Goal: Task Accomplishment & Management: Use online tool/utility

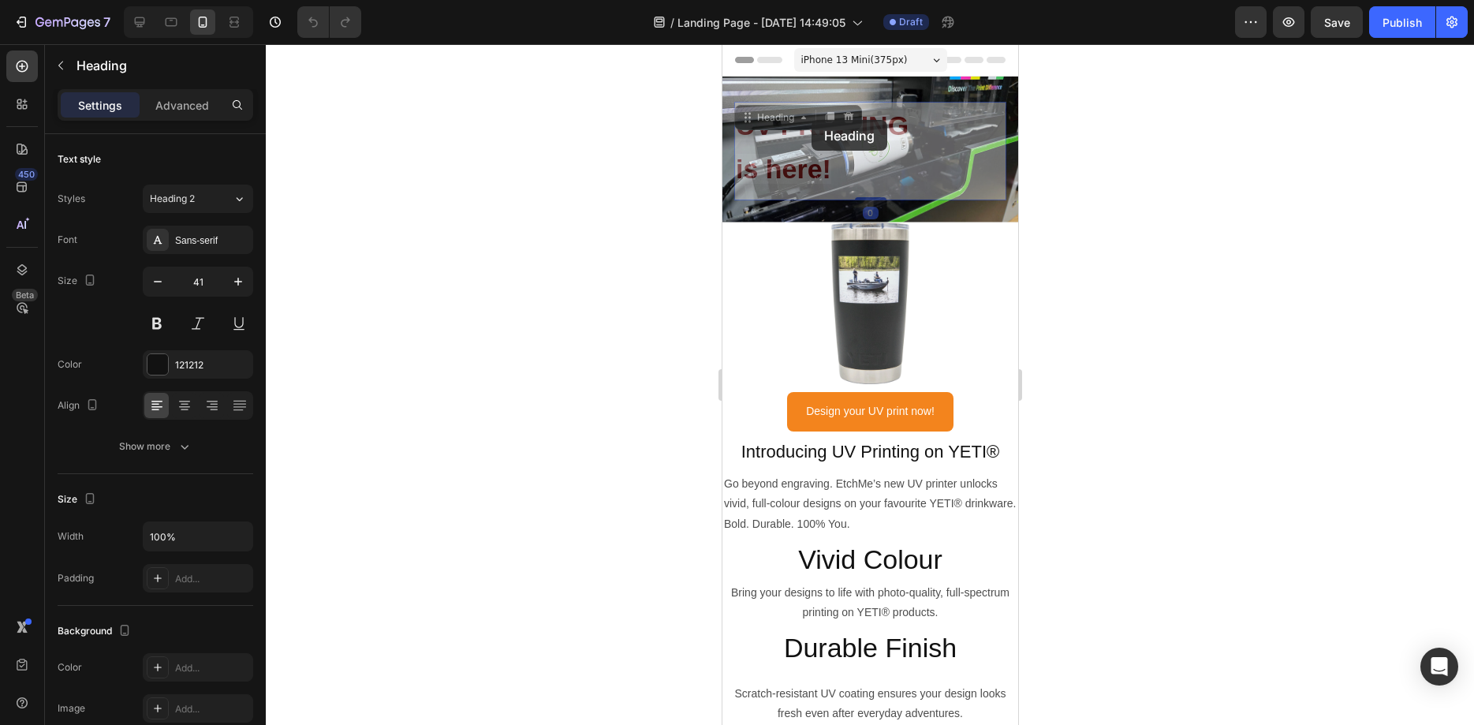
click at [811, 120] on div "UV PRINTING is here! Heading 0 UV PRINTING is here! Heading 0" at bounding box center [870, 151] width 272 height 99
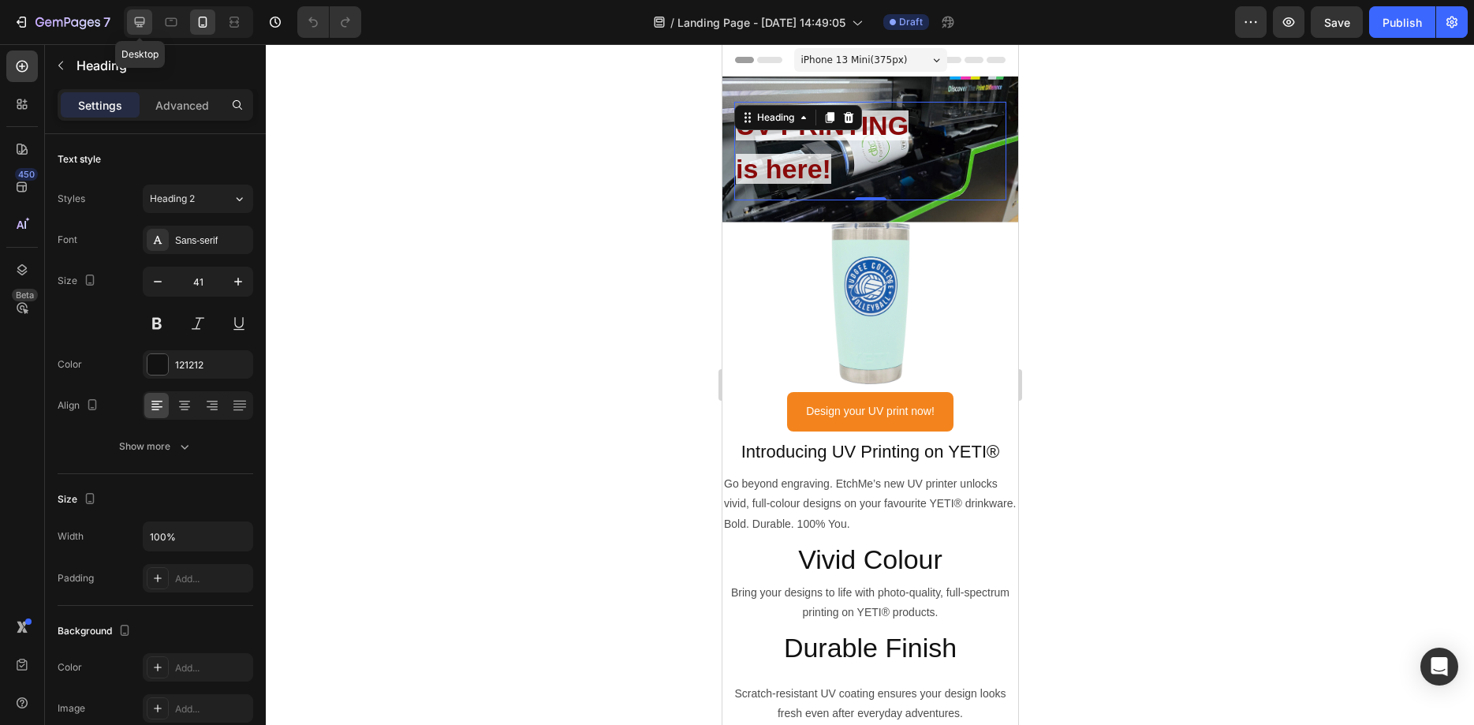
click at [141, 25] on icon at bounding box center [140, 22] width 10 height 10
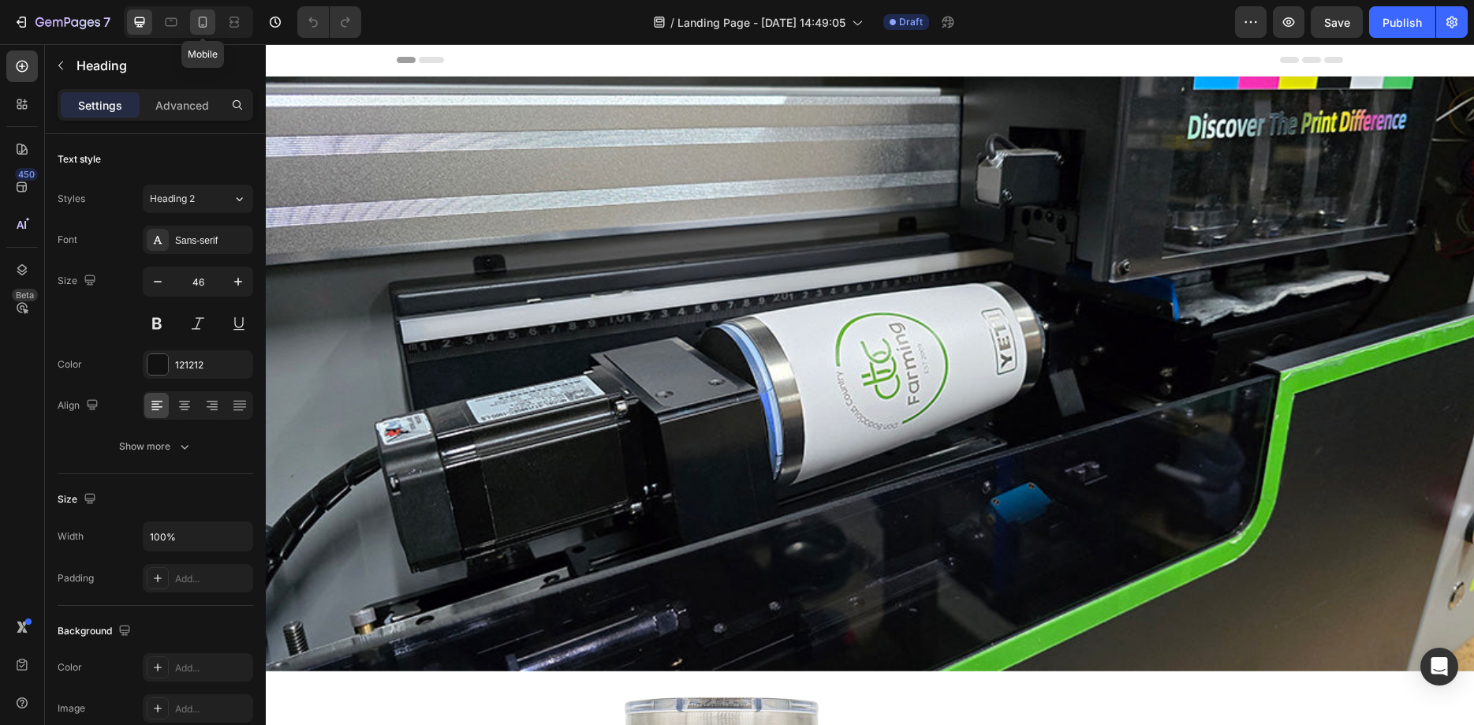
click at [200, 15] on icon at bounding box center [203, 22] width 16 height 16
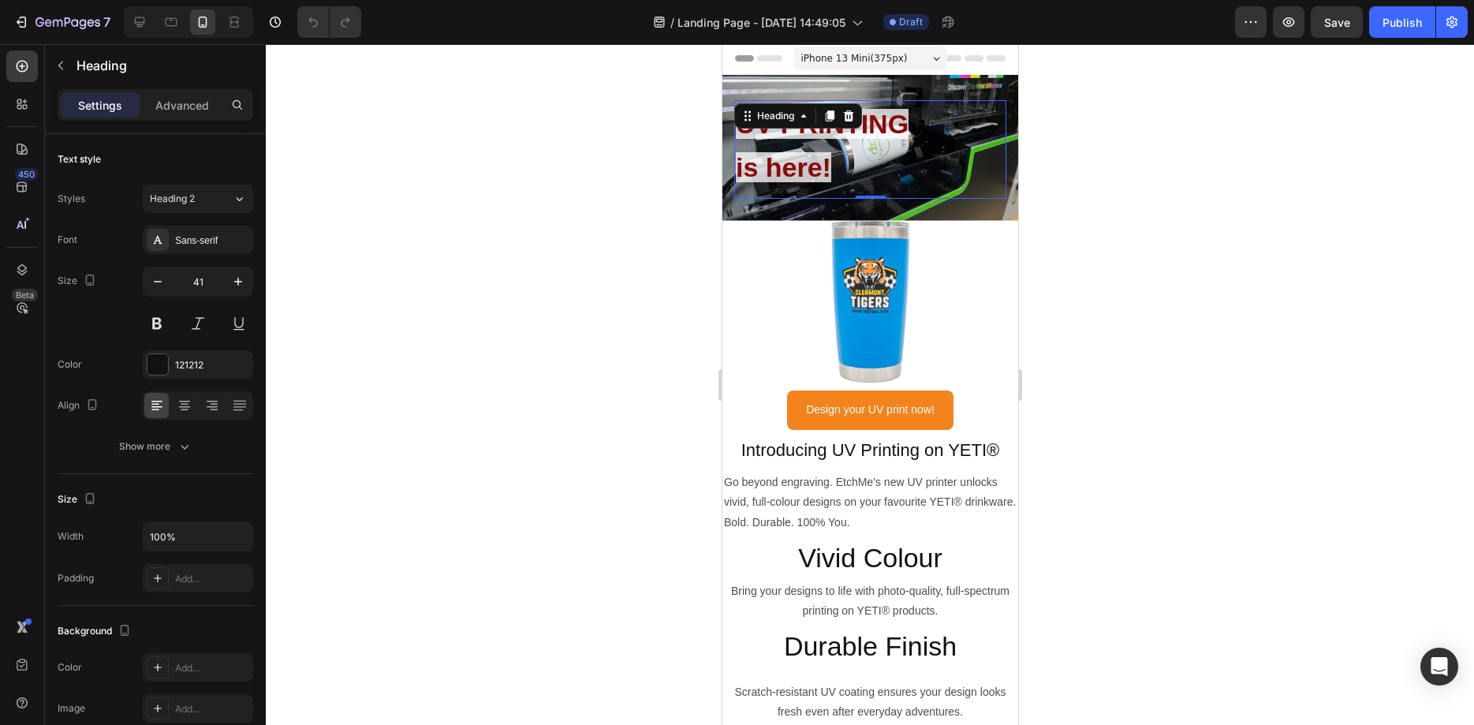
scroll to position [2, 0]
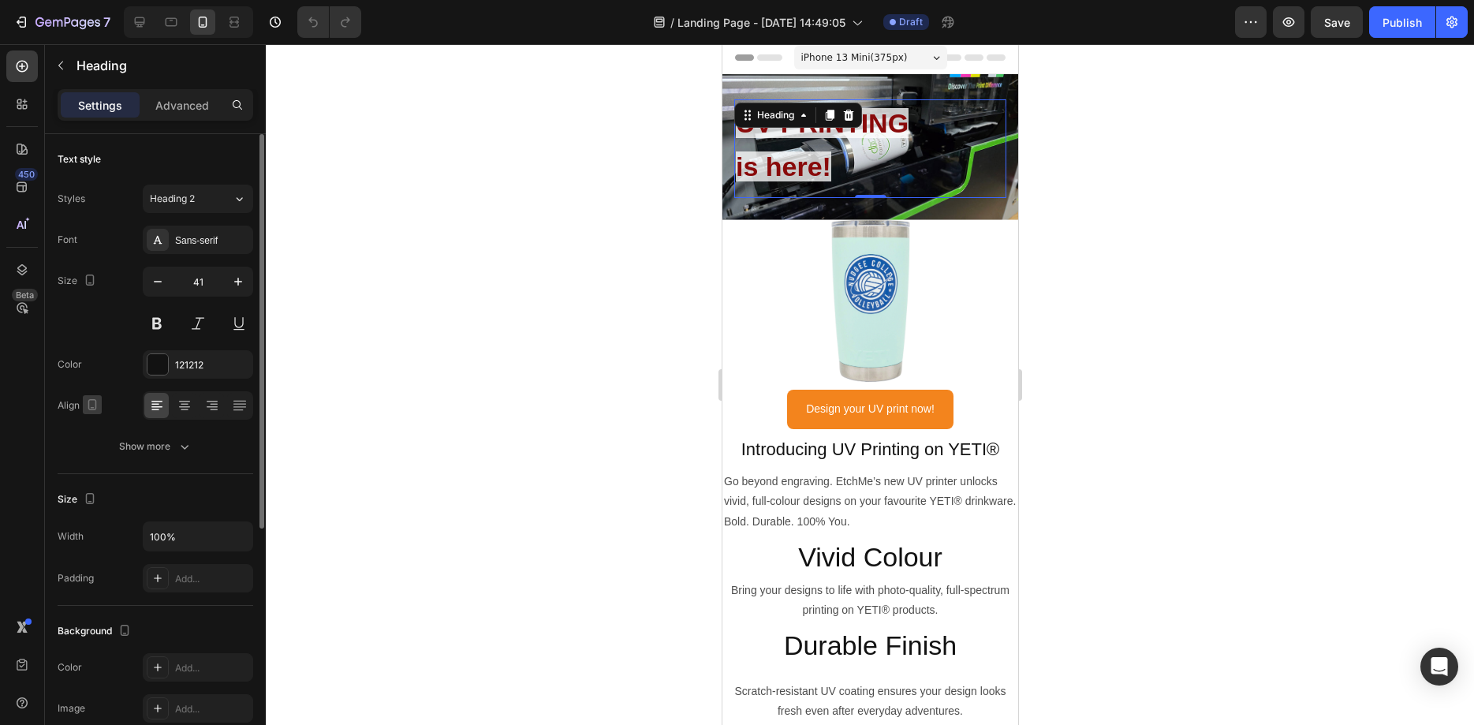
click at [94, 407] on icon "button" at bounding box center [93, 408] width 4 height 2
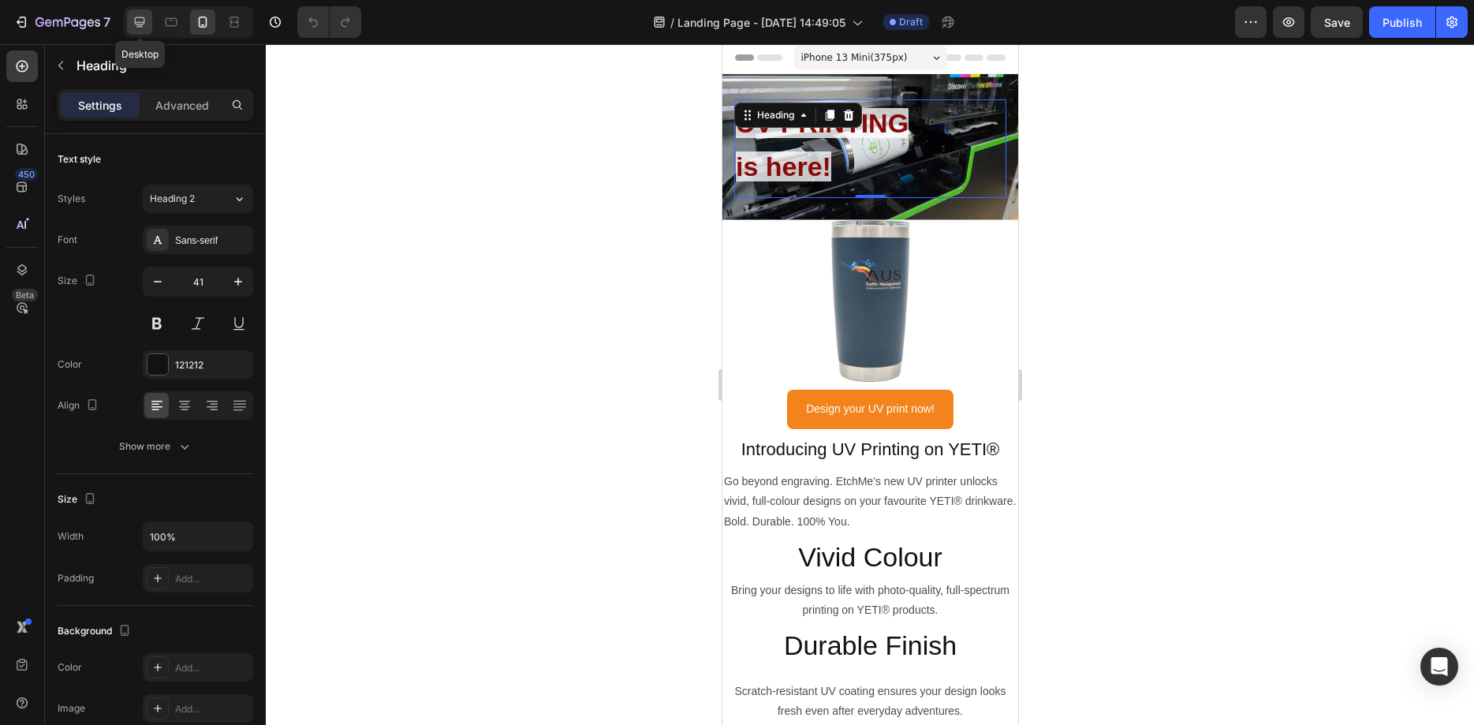
click at [130, 18] on div at bounding box center [139, 21] width 25 height 25
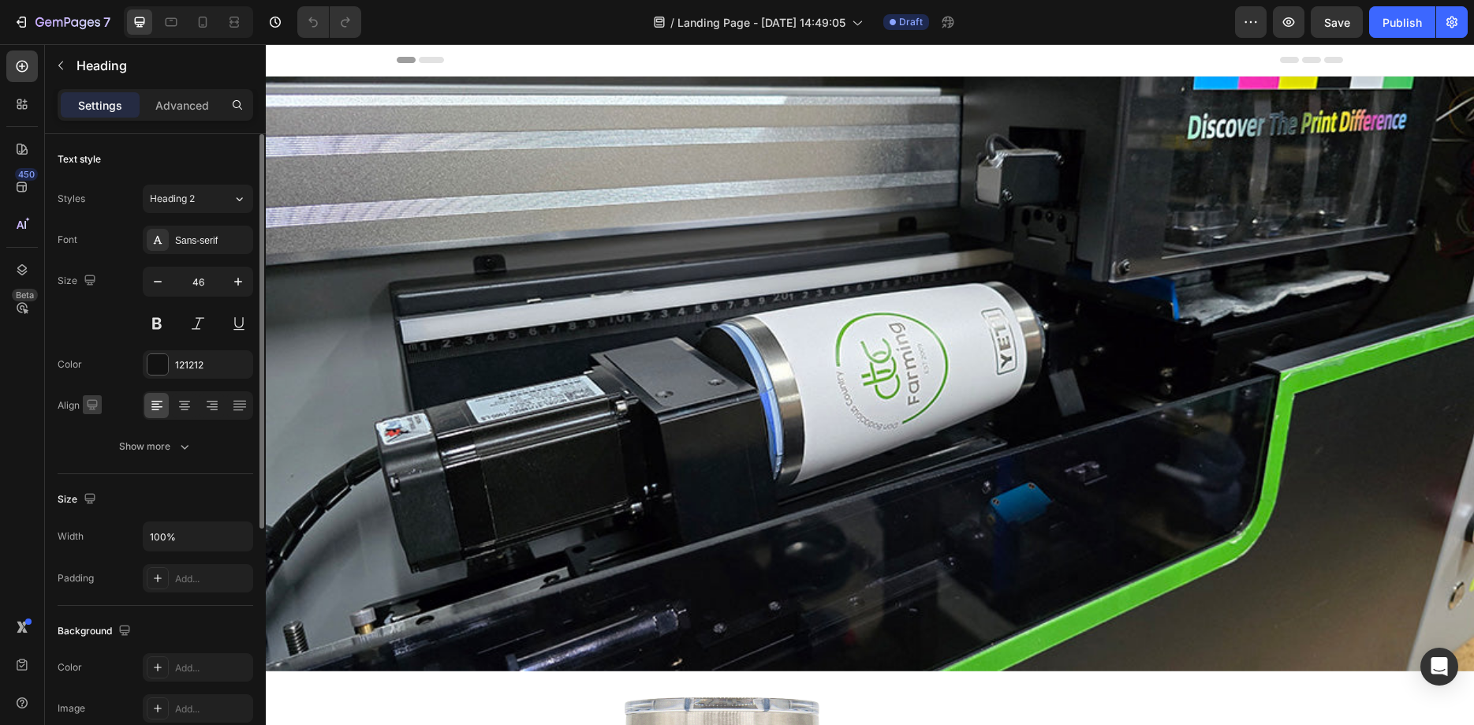
click at [95, 400] on icon "button" at bounding box center [92, 404] width 10 height 10
click at [97, 480] on icon "button" at bounding box center [96, 487] width 16 height 16
type input "41"
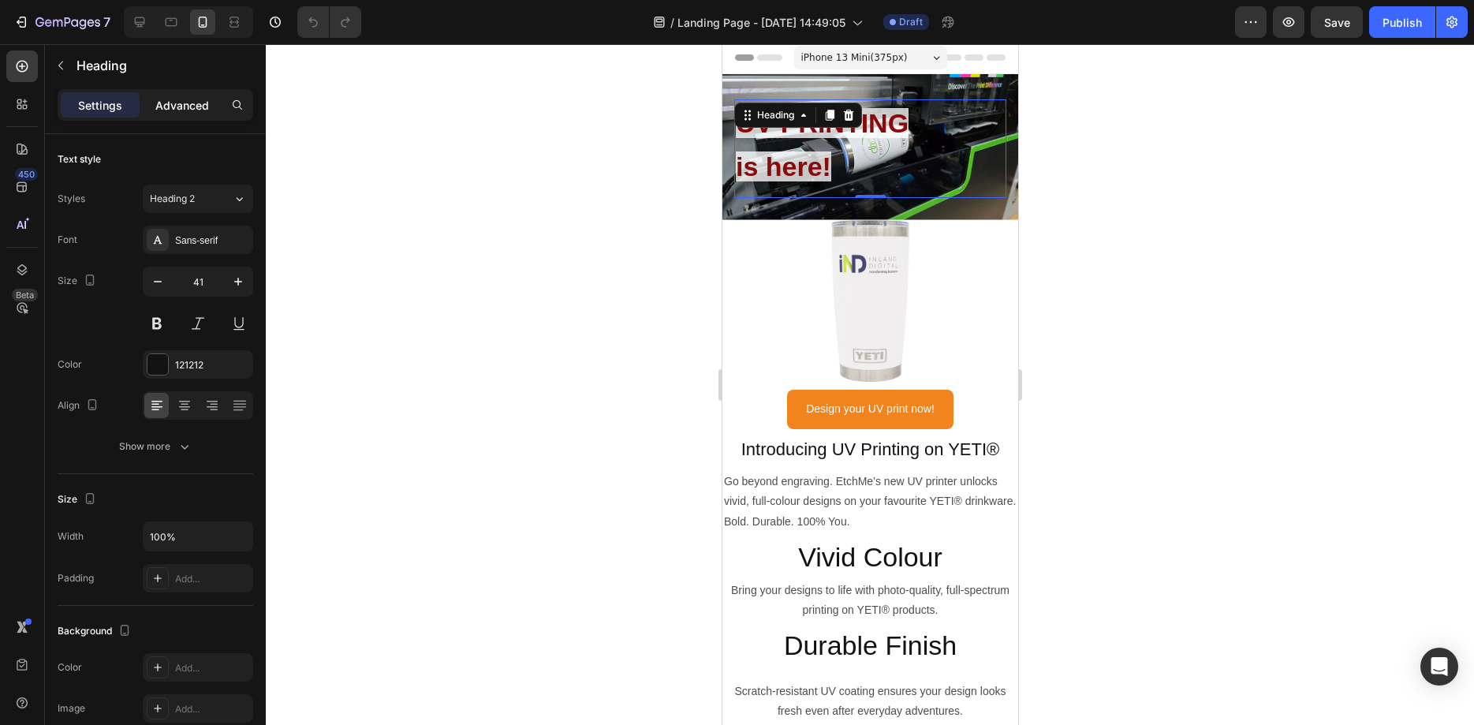
click at [203, 112] on p "Advanced" at bounding box center [182, 105] width 54 height 17
